Goal: Find specific page/section: Find specific page/section

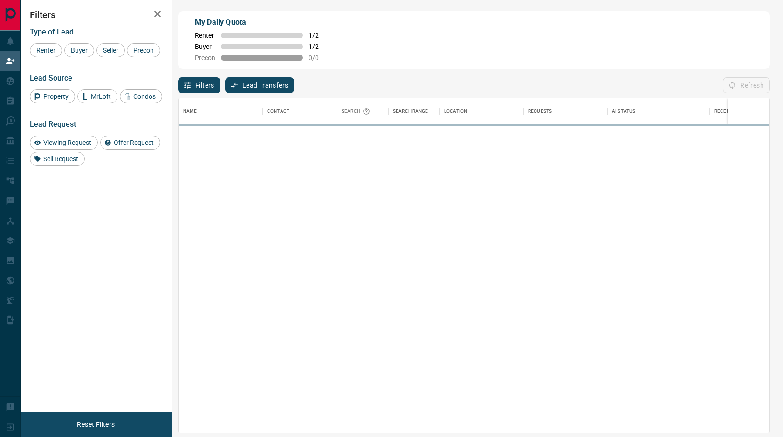
scroll to position [335, 591]
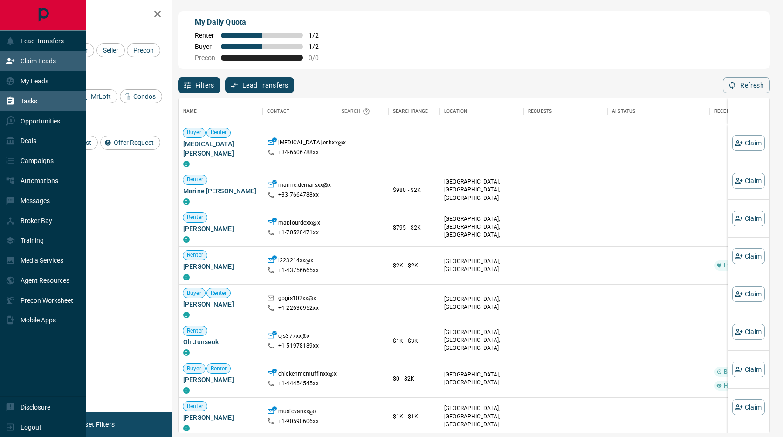
click at [25, 108] on div "Tasks" at bounding box center [22, 100] width 32 height 15
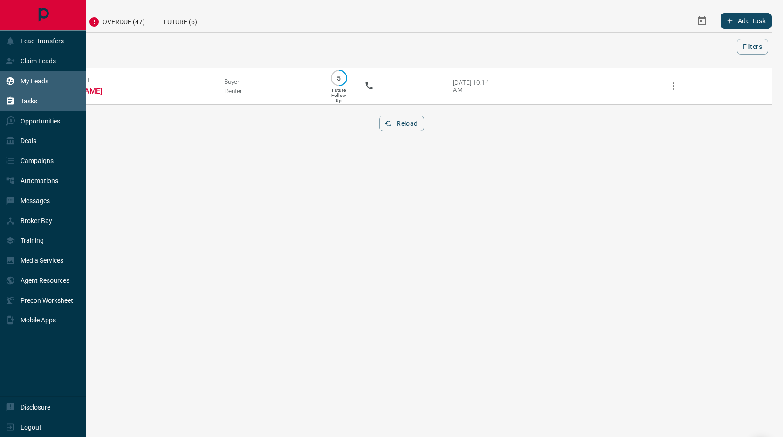
click at [40, 76] on div "My Leads" at bounding box center [27, 81] width 43 height 15
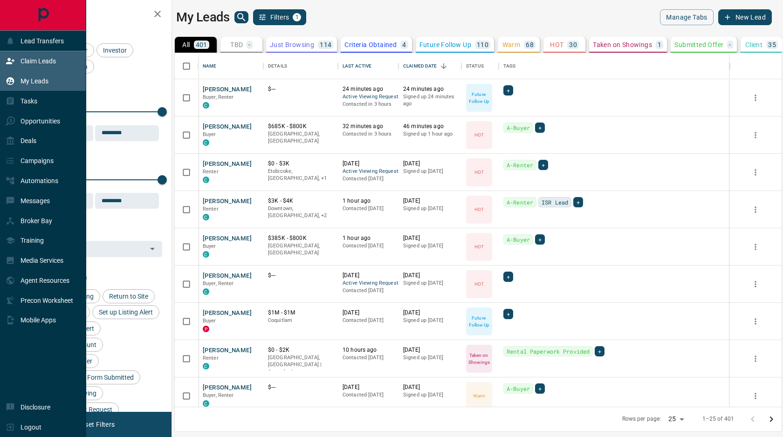
scroll to position [354, 607]
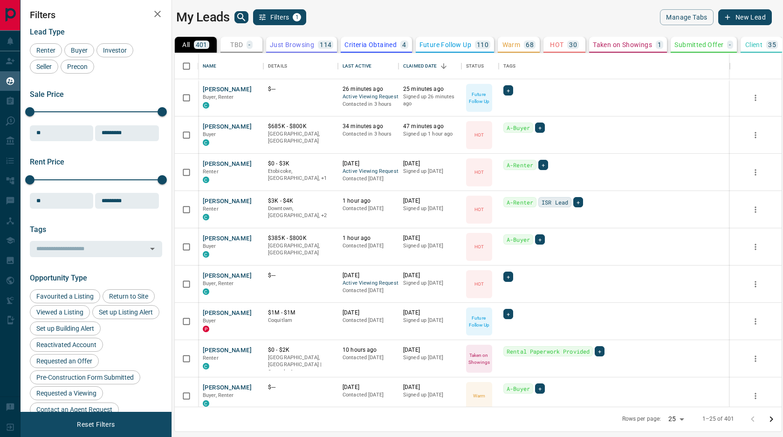
click at [233, 21] on div "My Leads Filters 1" at bounding box center [325, 17] width 298 height 16
click at [242, 15] on icon "search button" at bounding box center [241, 17] width 8 height 8
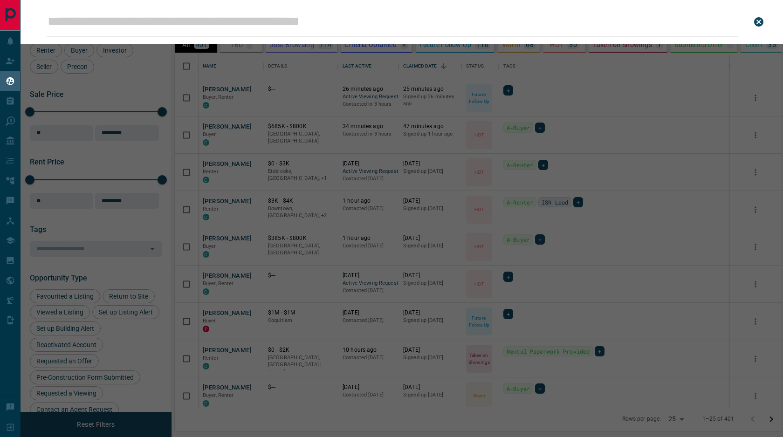
click at [240, 26] on input "Leads Search Bar" at bounding box center [393, 21] width 692 height 29
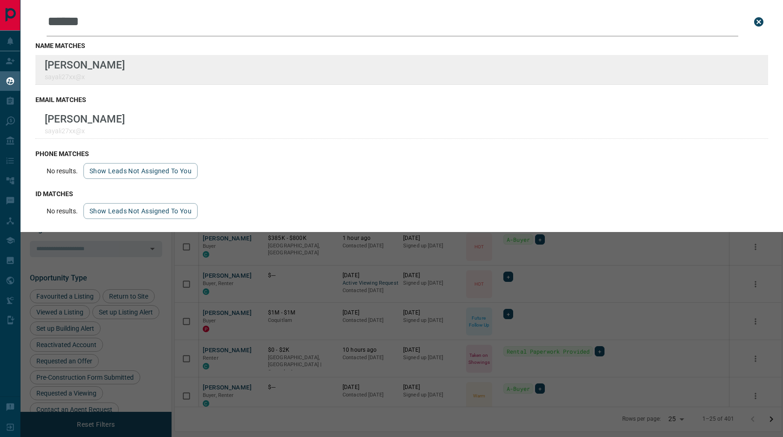
type input "******"
click at [0, 0] on div "Lead Transfers Claim Leads My Leads Tasks Opportunities Deals Campaigns Automat…" at bounding box center [391, 213] width 783 height 426
